Goal: Book appointment/travel/reservation

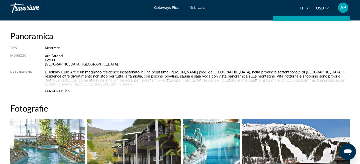
scroll to position [166, 0]
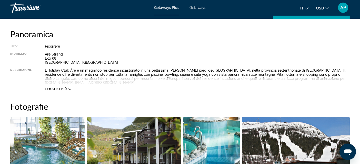
click at [69, 89] on icon "Main content" at bounding box center [69, 89] width 3 height 3
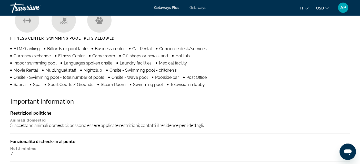
scroll to position [436, 0]
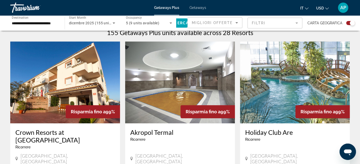
scroll to position [164, 0]
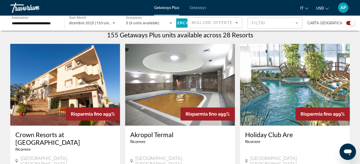
click at [292, 71] on img "Main content" at bounding box center [295, 85] width 110 height 82
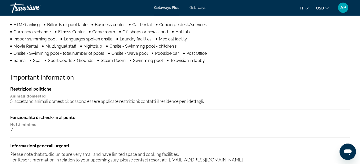
scroll to position [219, 0]
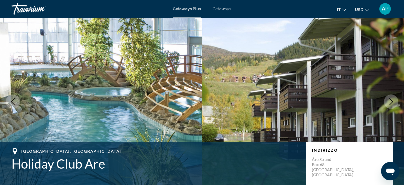
scroll to position [2, 0]
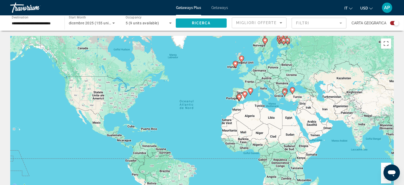
click at [207, 24] on span "Ricerca" at bounding box center [201, 23] width 19 height 4
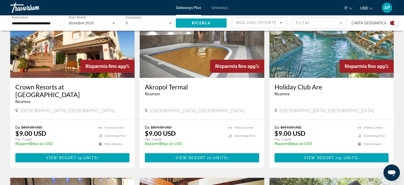
scroll to position [209, 0]
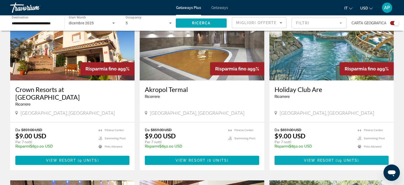
click at [330, 158] on span "View Resort" at bounding box center [319, 160] width 30 height 4
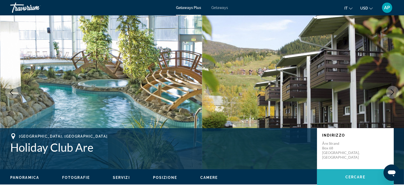
click at [354, 164] on span "Cercare" at bounding box center [356, 177] width 20 height 4
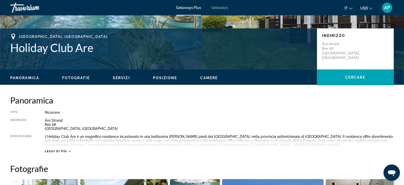
scroll to position [102, 0]
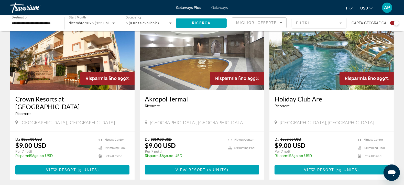
scroll to position [229, 0]
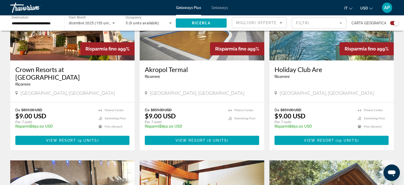
click at [66, 46] on img "Main content" at bounding box center [72, 19] width 124 height 82
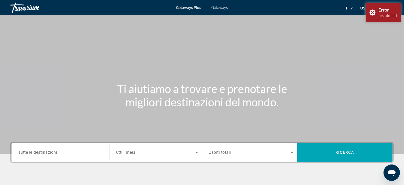
click at [73, 149] on div "Search widget" at bounding box center [60, 152] width 85 height 15
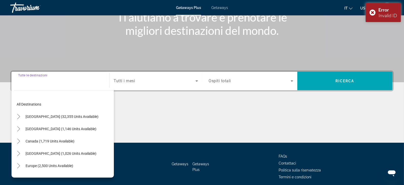
scroll to position [92, 0]
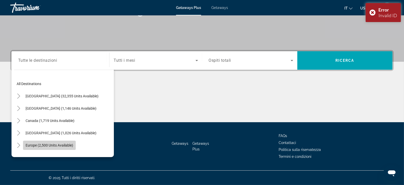
click at [69, 145] on span "Europe (2,500 units available)" at bounding box center [50, 145] width 48 height 4
type input "**********"
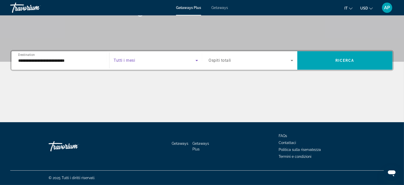
click at [197, 61] on icon "Search widget" at bounding box center [197, 60] width 3 height 1
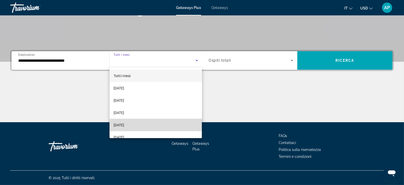
click at [156, 125] on mat-option "[DATE]" at bounding box center [156, 125] width 92 height 12
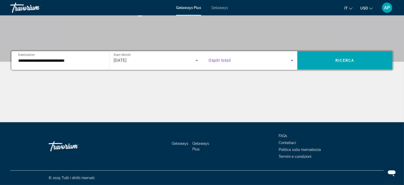
click at [292, 60] on icon "Search widget" at bounding box center [292, 60] width 3 height 1
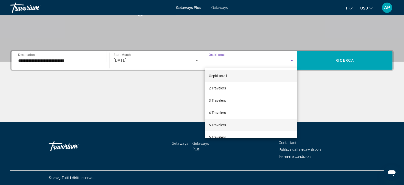
click at [258, 127] on mat-option "5 Travelers" at bounding box center [251, 125] width 93 height 12
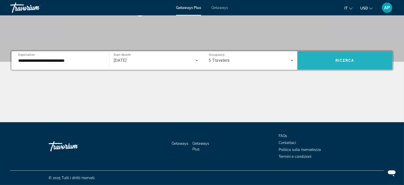
click at [350, 60] on span "Ricerca" at bounding box center [345, 60] width 19 height 4
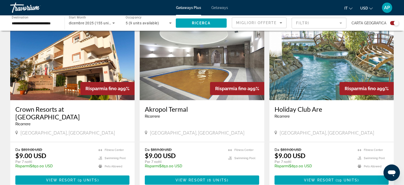
scroll to position [187, 0]
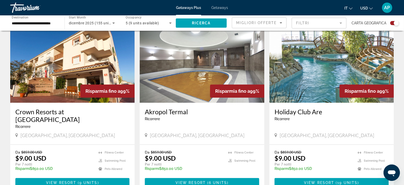
click at [315, 86] on img "Main content" at bounding box center [332, 62] width 124 height 82
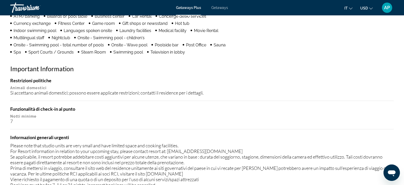
scroll to position [470, 0]
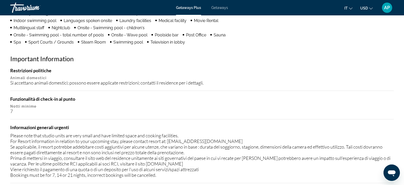
click at [315, 86] on div "Restrizioni politiche Animali domestici Si accettano animali domestici; possono…" at bounding box center [202, 125] width 384 height 115
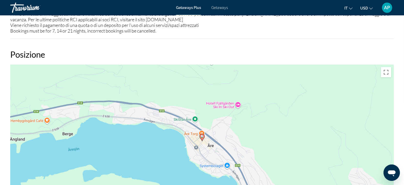
scroll to position [616, 0]
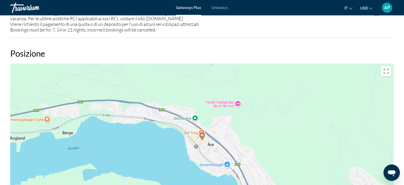
click at [315, 86] on div "Ca să activezi tragerea cu ajutorul tastaturii, apasă Alt + Enter. După activar…" at bounding box center [202, 141] width 384 height 154
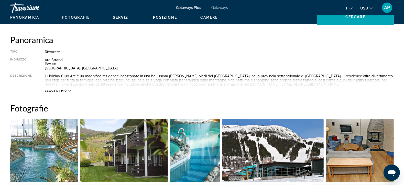
scroll to position [167, 0]
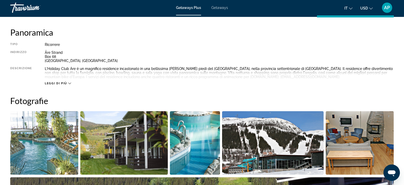
click at [69, 82] on icon "Main content" at bounding box center [69, 83] width 3 height 3
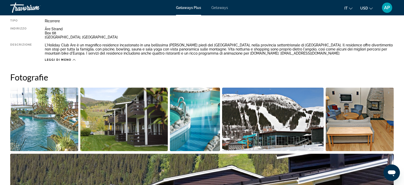
scroll to position [152, 0]
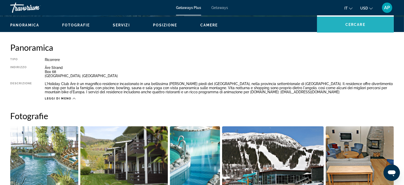
click at [356, 26] on span "Main content" at bounding box center [355, 24] width 77 height 12
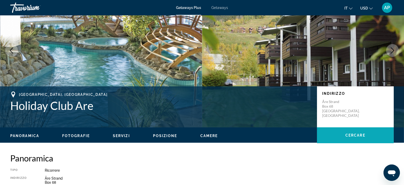
scroll to position [0, 0]
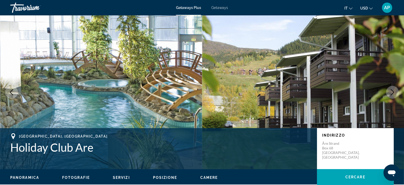
click at [359, 93] on icon "Next image" at bounding box center [393, 92] width 6 height 6
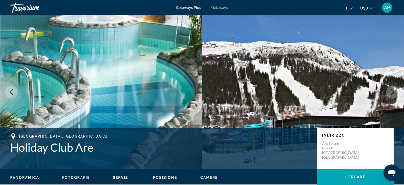
click at [359, 93] on icon "Next image" at bounding box center [393, 92] width 6 height 6
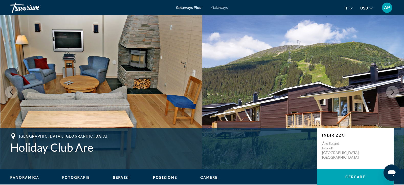
click at [359, 93] on icon "Next image" at bounding box center [393, 92] width 6 height 6
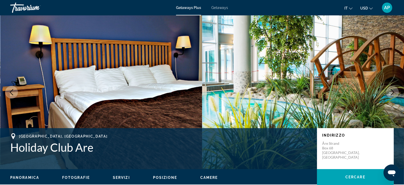
click at [359, 93] on icon "Next image" at bounding box center [393, 92] width 6 height 6
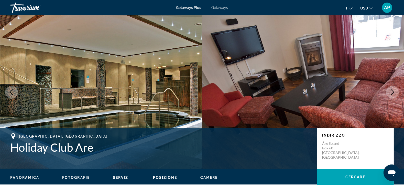
click at [359, 93] on icon "Next image" at bounding box center [393, 92] width 6 height 6
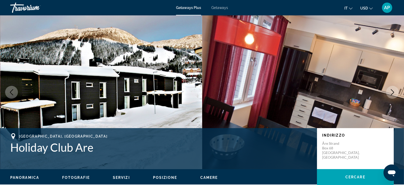
click at [359, 93] on icon "Next image" at bounding box center [393, 92] width 6 height 6
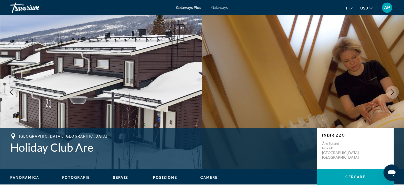
click at [359, 93] on icon "Next image" at bounding box center [393, 92] width 6 height 6
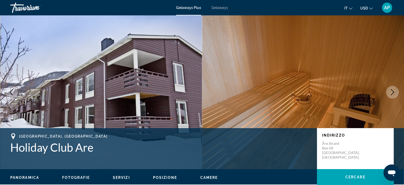
click at [359, 93] on icon "Next image" at bounding box center [393, 92] width 6 height 6
